Goal: Task Accomplishment & Management: Manage account settings

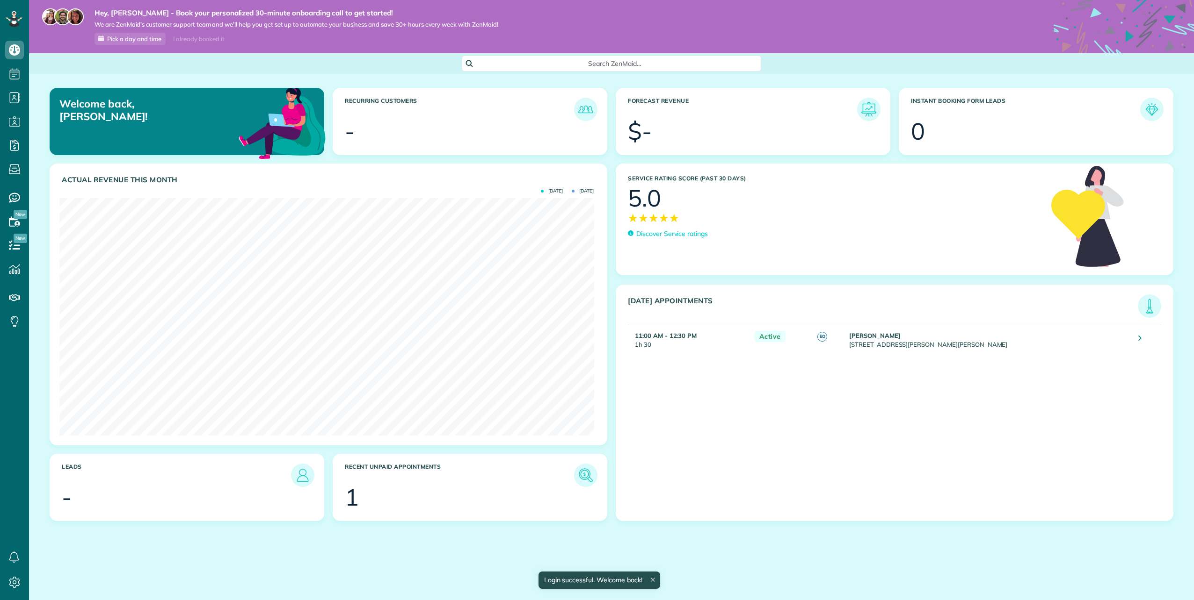
scroll to position [238, 534]
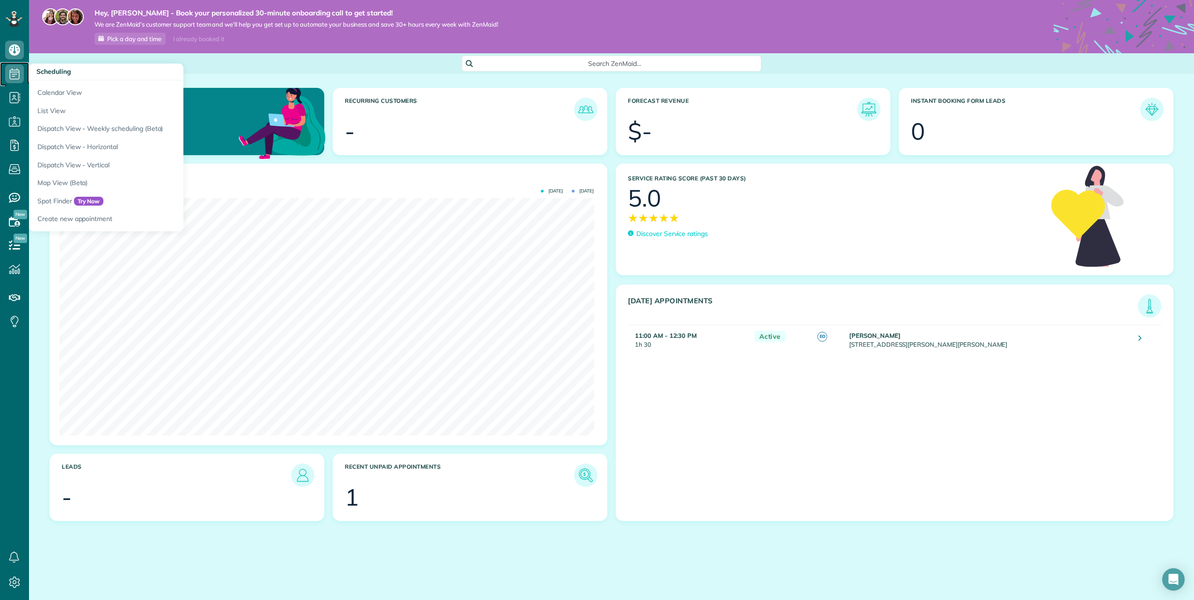
click at [15, 75] on icon at bounding box center [14, 74] width 19 height 19
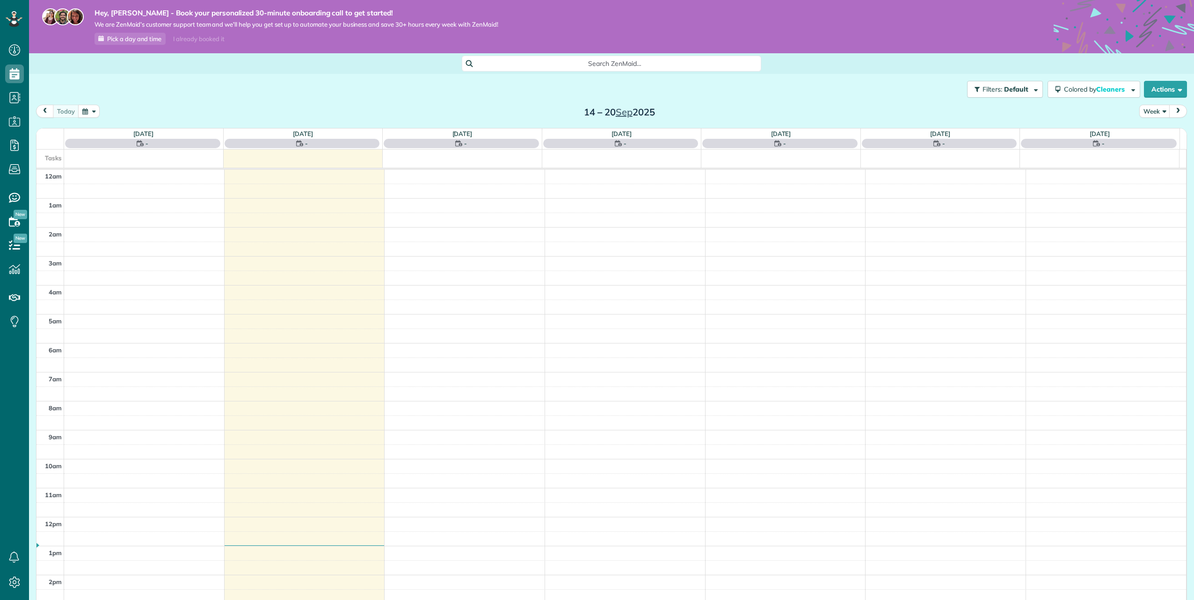
scroll to position [199, 0]
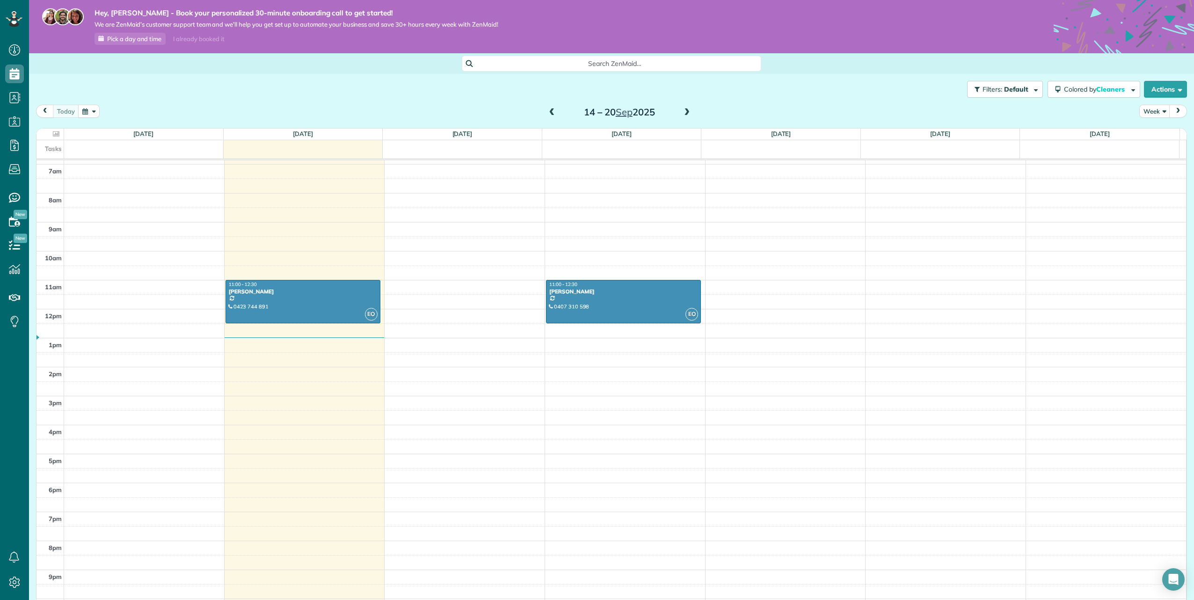
click at [683, 113] on span at bounding box center [686, 113] width 10 height 8
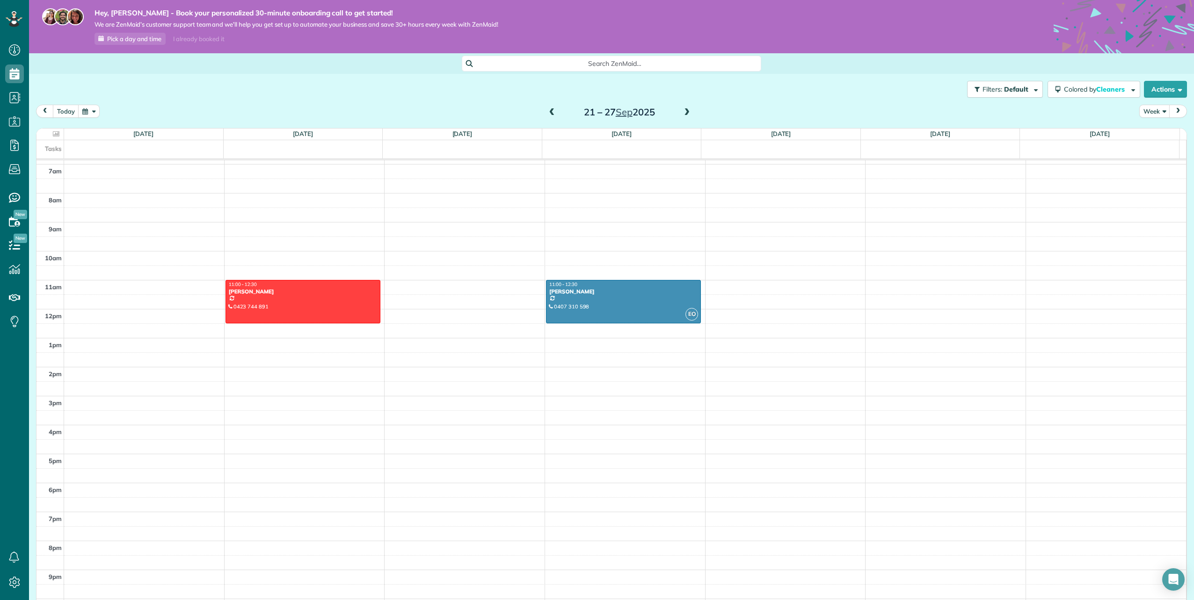
click at [683, 113] on span at bounding box center [686, 113] width 10 height 8
click at [160, 88] on div "Filters: Default Colored by Cleaners Color by Cleaner Color by Team Color by St…" at bounding box center [611, 89] width 1165 height 31
click at [65, 109] on button "Today" at bounding box center [66, 111] width 26 height 13
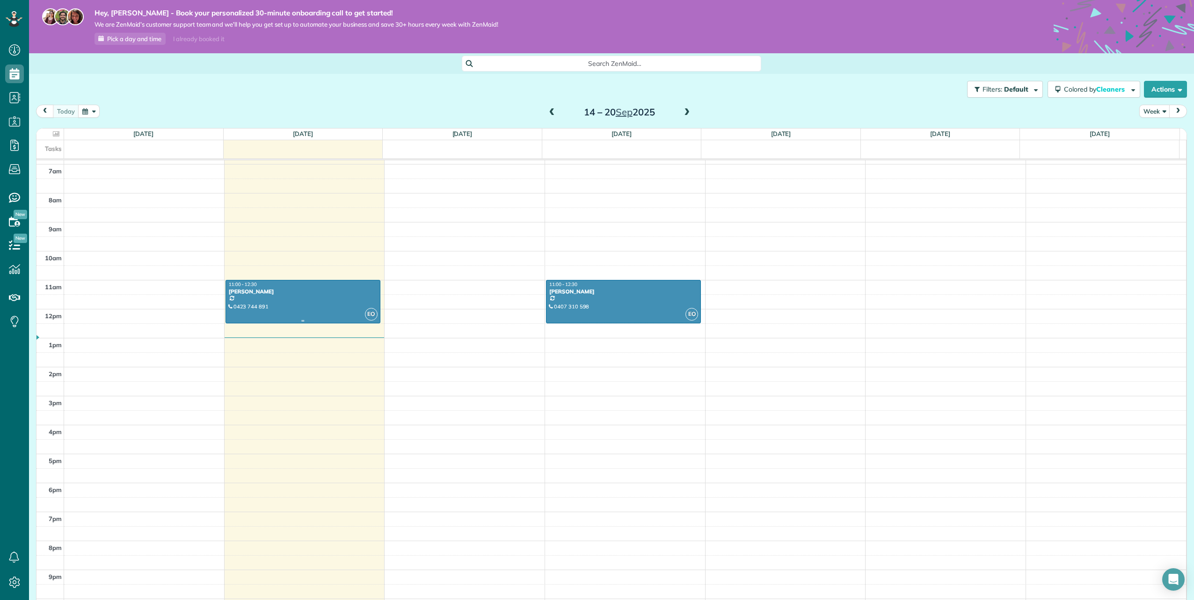
click at [283, 304] on div at bounding box center [303, 302] width 154 height 43
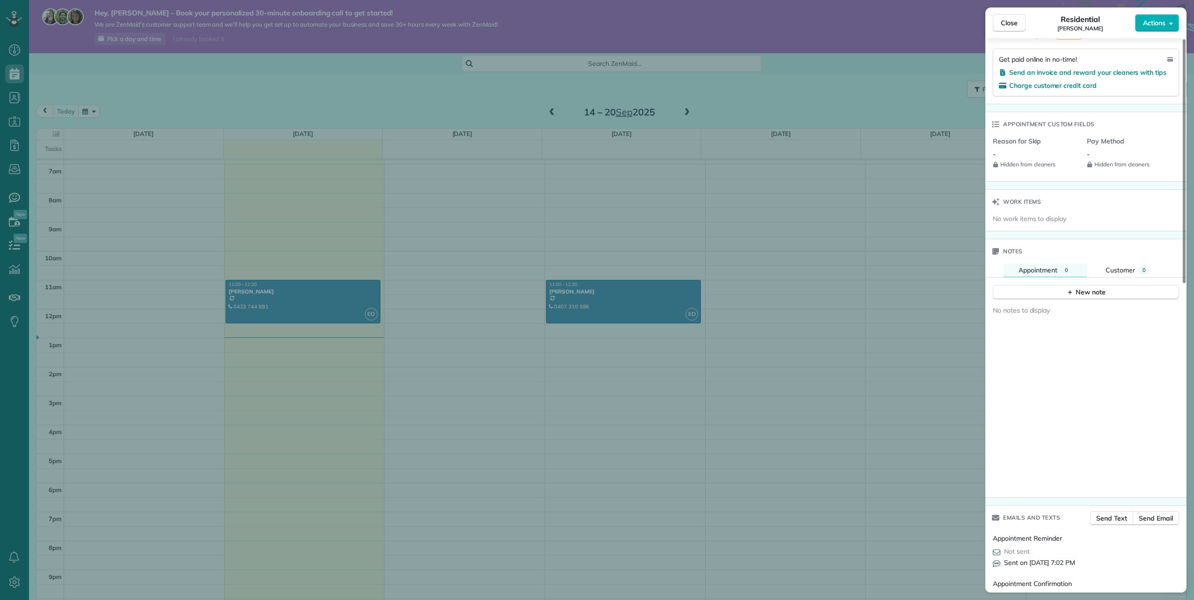
scroll to position [700, 0]
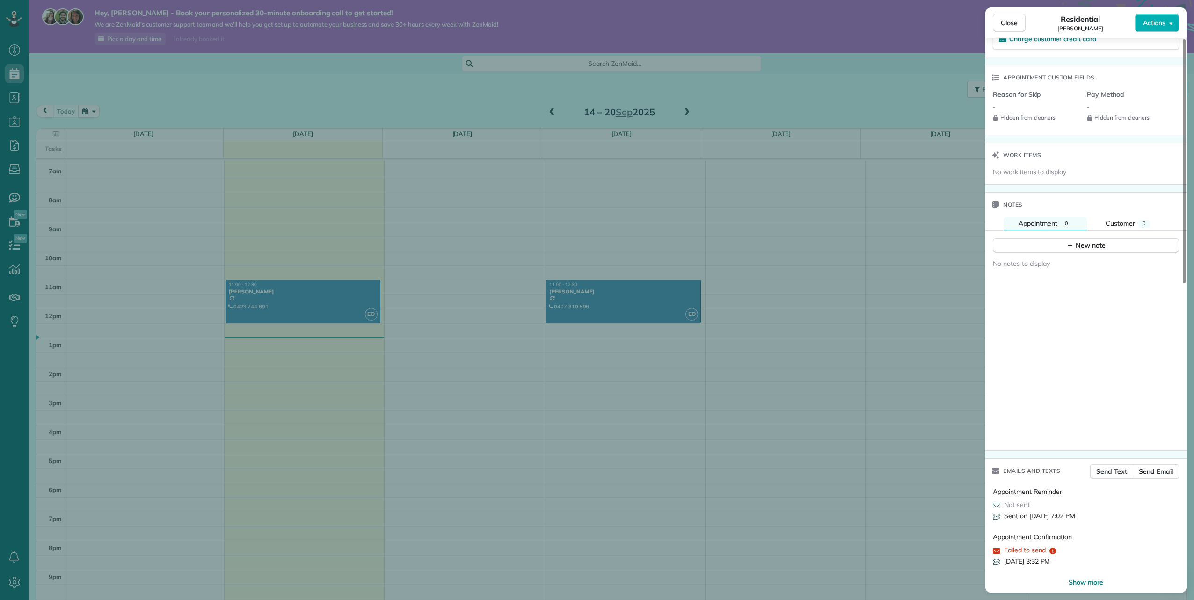
click at [1053, 548] on icon "reset" at bounding box center [1052, 551] width 7 height 7
click at [1017, 14] on div "Close Residential Amy Linden Actions" at bounding box center [1085, 22] width 201 height 31
click at [1018, 18] on button "Close" at bounding box center [1008, 23] width 33 height 18
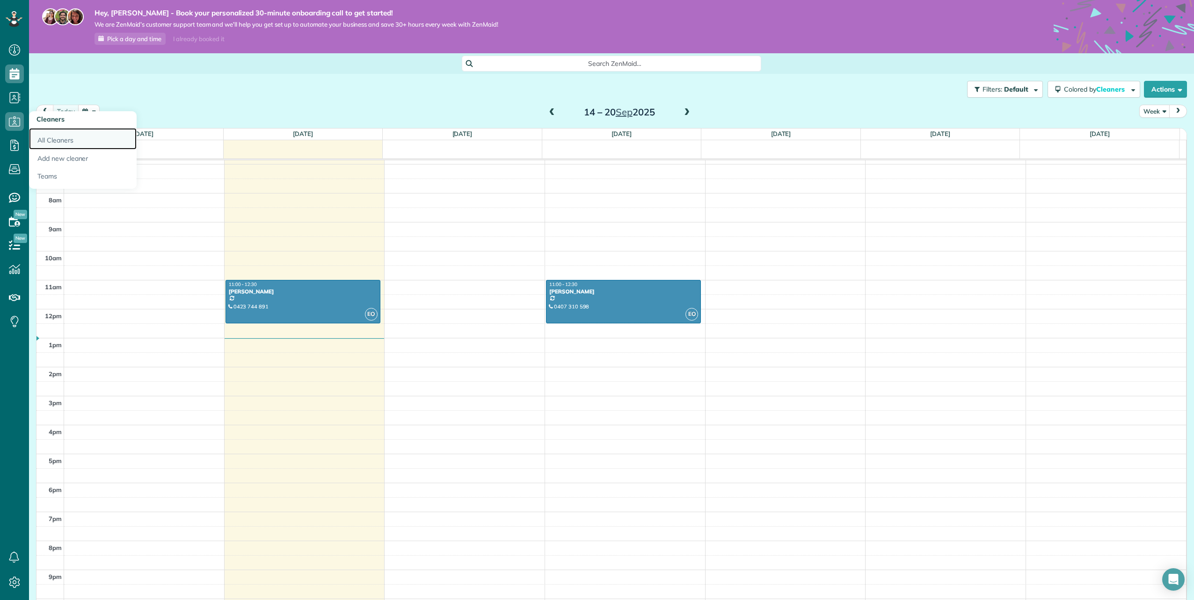
click at [67, 144] on link "All Cleaners" at bounding box center [83, 139] width 108 height 22
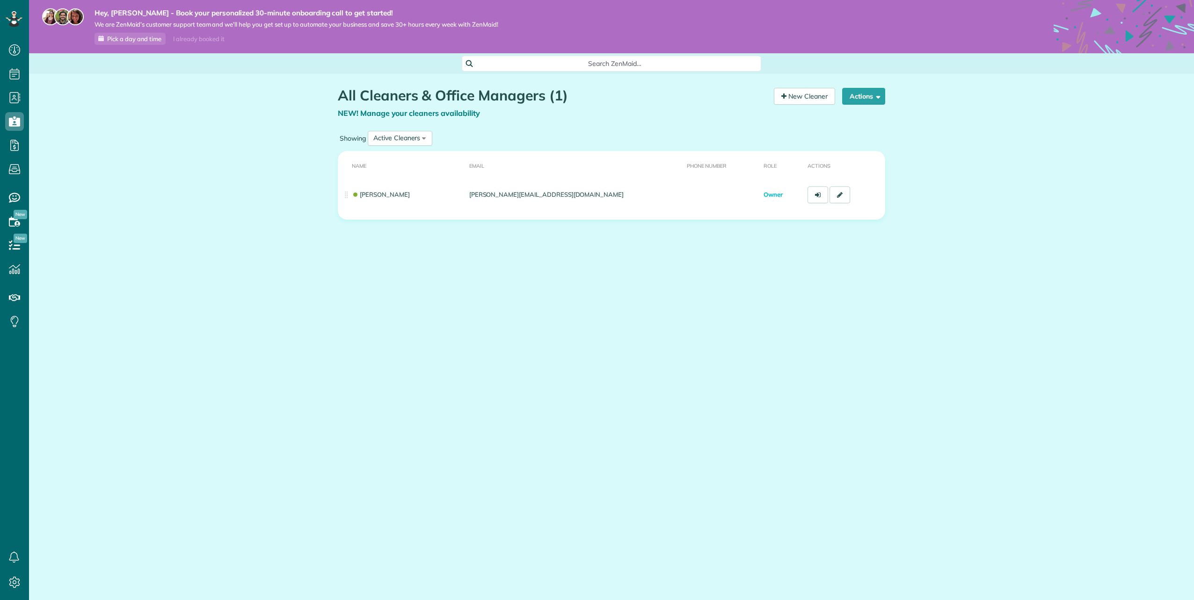
scroll to position [4, 4]
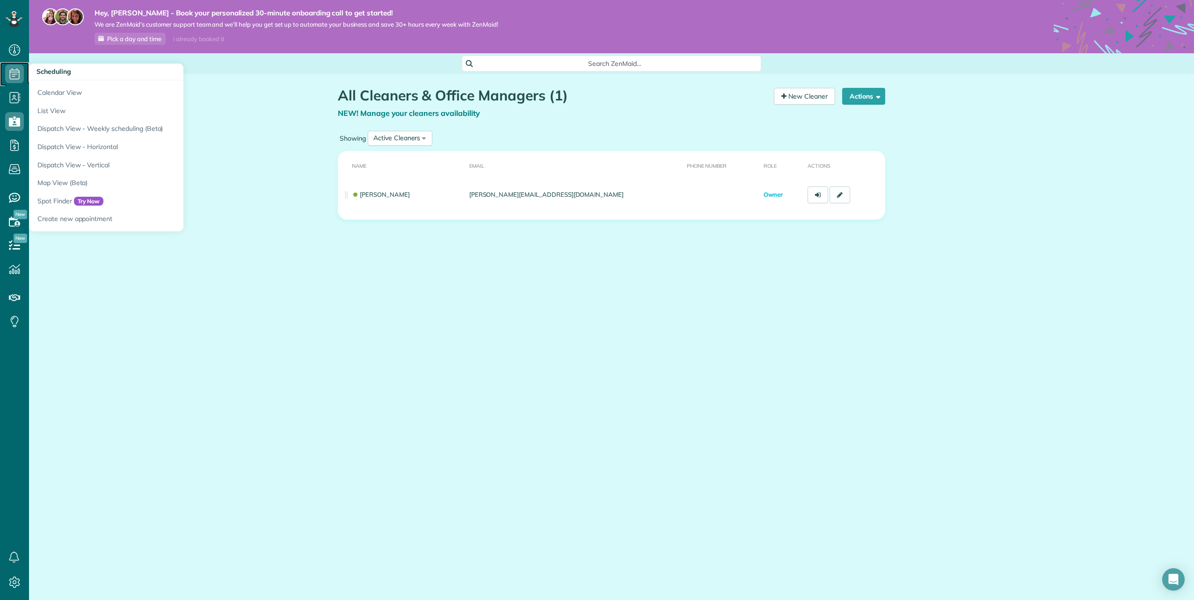
click at [15, 65] on icon at bounding box center [14, 74] width 19 height 19
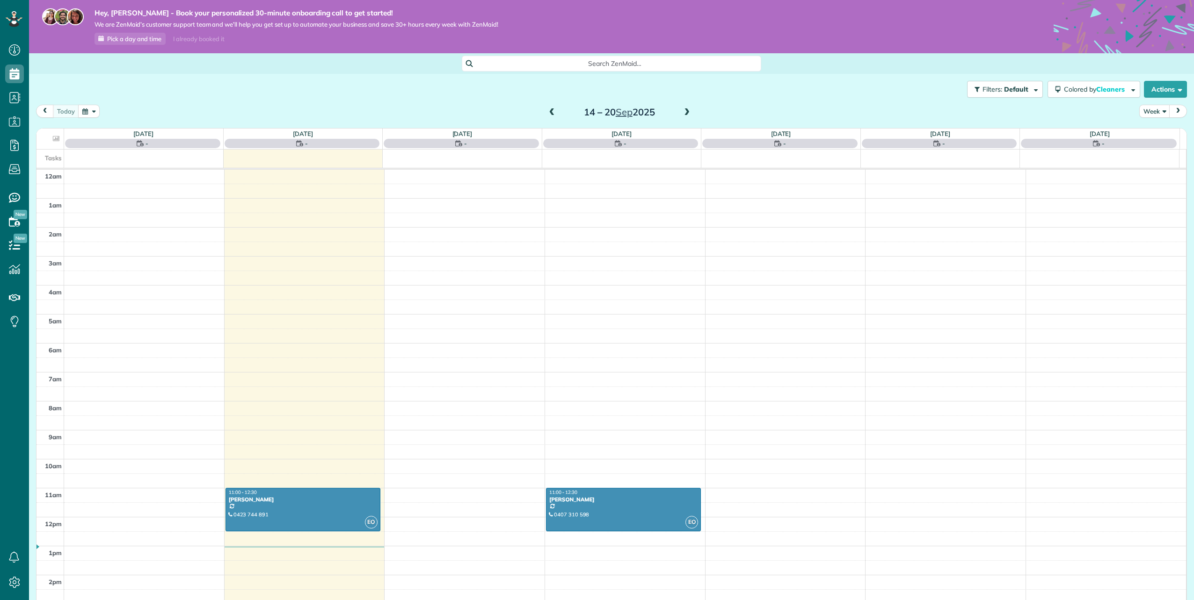
scroll to position [199, 0]
